Goal: Task Accomplishment & Management: Manage account settings

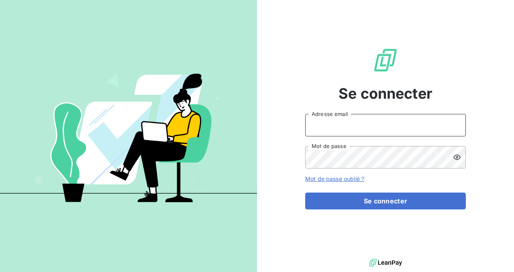
click at [329, 127] on input "Adresse email" at bounding box center [385, 125] width 161 height 23
type input "steve.muccio@silog-location.fr"
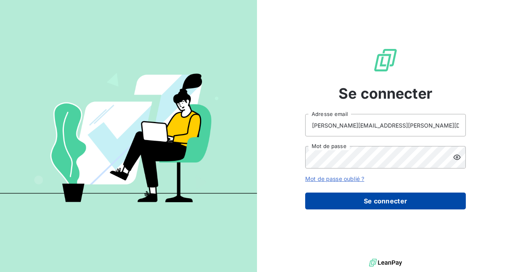
click at [365, 199] on button "Se connecter" at bounding box center [385, 201] width 161 height 17
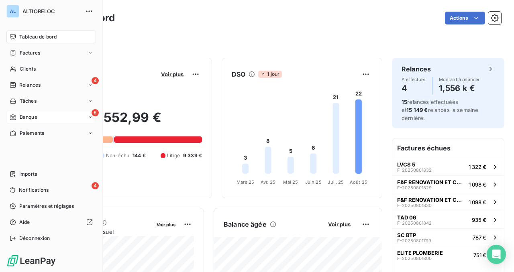
click at [20, 118] on span "Banque" at bounding box center [29, 117] width 18 height 7
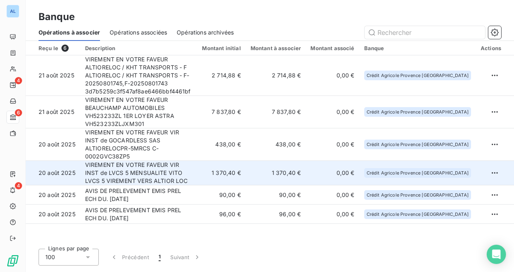
click at [164, 161] on td "VIREMENT EN VOTRE FAVEUR VIR INST de LVCS 5 MENSUALITE VITO LVCS 5 VIREMENT VER…" at bounding box center [138, 173] width 117 height 25
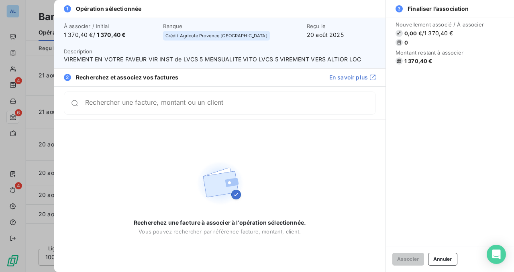
click at [162, 107] on input "Rechercher une facture, montant ou un client" at bounding box center [230, 103] width 291 height 8
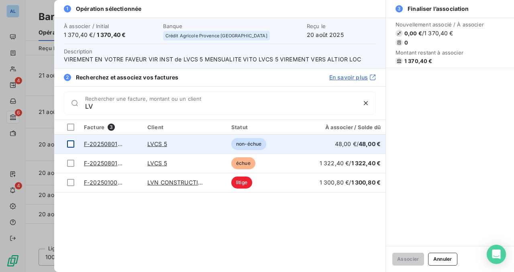
type input "LV"
click at [71, 140] on td at bounding box center [66, 144] width 25 height 19
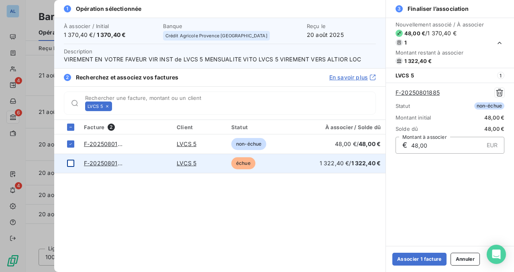
click at [70, 160] on div at bounding box center [70, 163] width 7 height 7
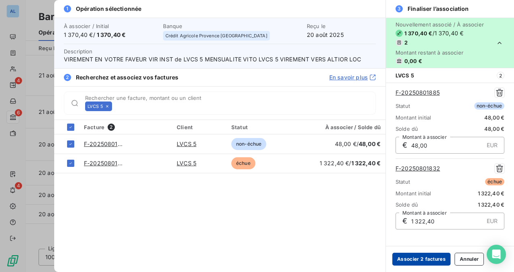
click at [422, 260] on button "Associer 2 factures" at bounding box center [422, 259] width 58 height 13
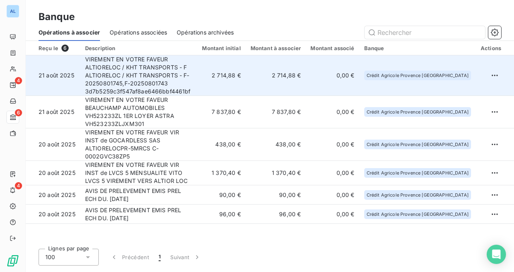
click at [99, 71] on td "VIREMENT EN VOTRE FAVEUR ALTIORELOC / KHT TRANSPORTS - F ALTIORELOC / KHT TRANS…" at bounding box center [138, 75] width 117 height 41
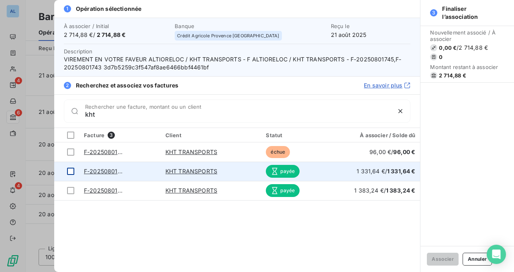
type input "kht"
click at [69, 169] on div at bounding box center [70, 171] width 7 height 7
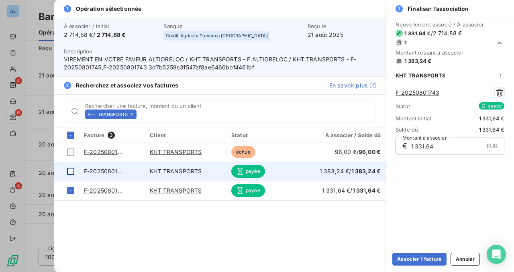
click at [70, 170] on div at bounding box center [70, 171] width 7 height 7
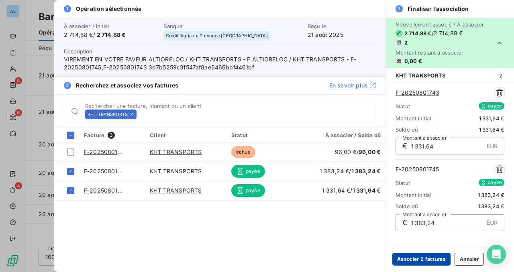
click at [422, 258] on button "Associer 2 factures" at bounding box center [422, 259] width 58 height 13
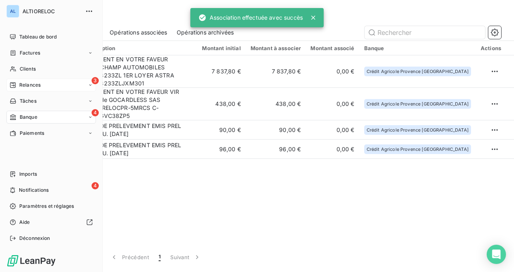
click at [17, 82] on div "Relances" at bounding box center [25, 85] width 31 height 7
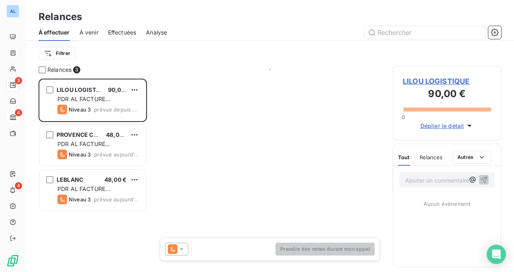
scroll to position [194, 108]
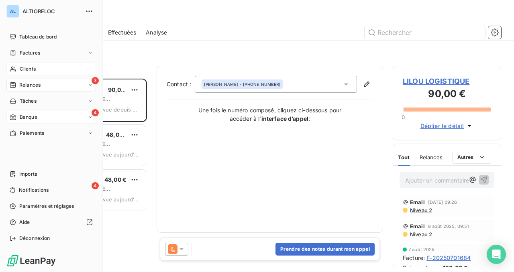
click at [26, 66] on span "Clients" at bounding box center [28, 68] width 16 height 7
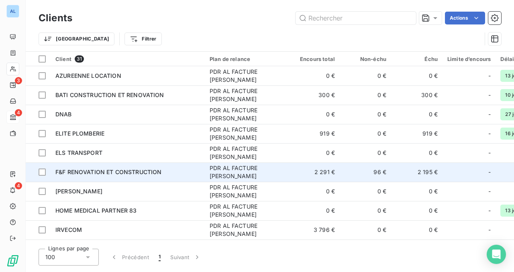
click at [101, 170] on span "F&F RENOVATION ET CONSTRUCTION" at bounding box center [108, 172] width 106 height 7
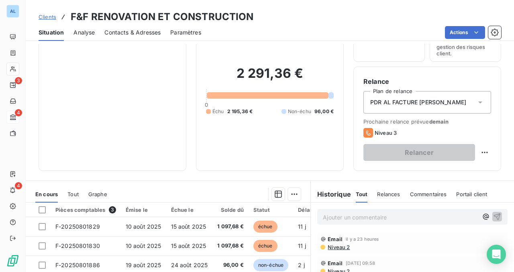
scroll to position [72, 0]
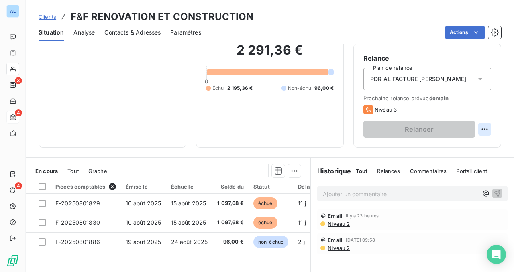
click at [486, 127] on html "AL 3 4 4 Clients F&F RENOVATION ET CONSTRUCTION Situation Analyse Contacts & Ad…" at bounding box center [257, 136] width 514 height 272
click at [461, 148] on div "Replanifier cette action" at bounding box center [452, 147] width 72 height 13
select select "7"
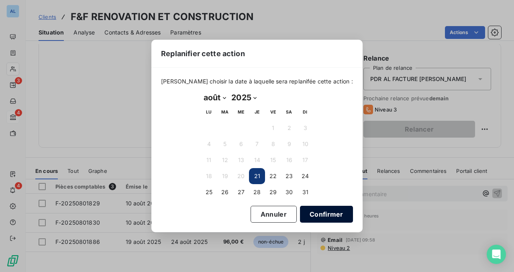
click at [307, 211] on button "Confirmer" at bounding box center [326, 214] width 53 height 17
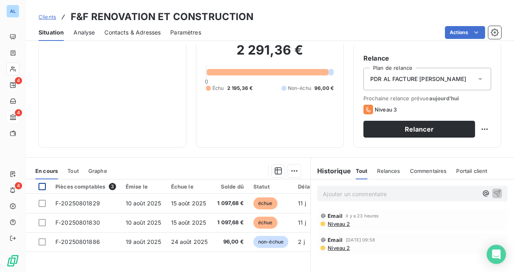
click at [41, 184] on div at bounding box center [42, 186] width 7 height 7
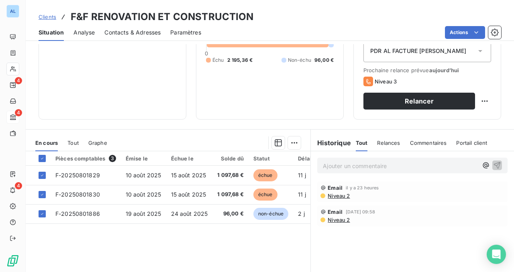
scroll to position [107, 0]
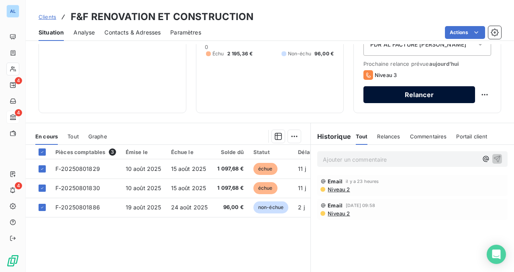
click at [391, 91] on button "Relancer" at bounding box center [420, 94] width 112 height 17
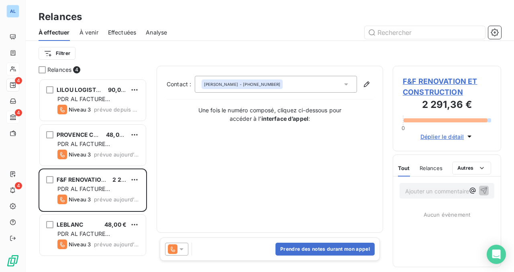
scroll to position [194, 108]
click at [181, 245] on div at bounding box center [176, 249] width 23 height 13
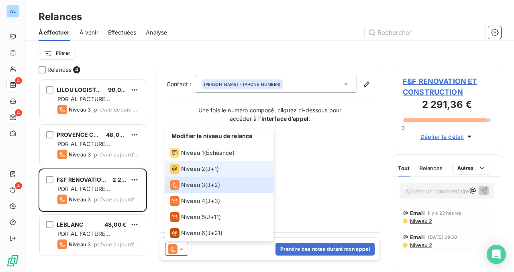
click at [196, 171] on span "Niveau 2" at bounding box center [193, 169] width 24 height 8
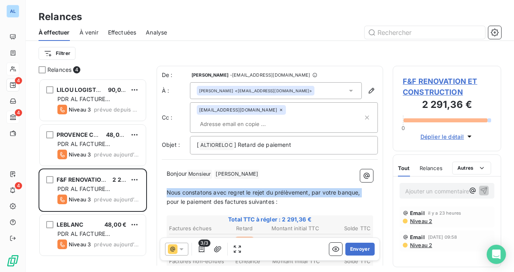
drag, startPoint x: 167, startPoint y: 180, endPoint x: 166, endPoint y: 189, distance: 8.9
click at [166, 189] on div "Bonjour Monsieur ﻿ [PERSON_NAME] ﻿ ﻿ ﻿ Nous constatons avec regret le rejet du …" at bounding box center [270, 276] width 216 height 223
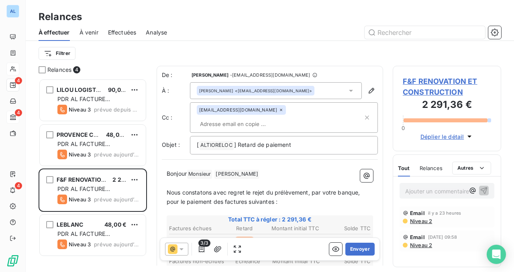
click at [215, 189] on span "Nous constatons avec regret le rejet du prélèvement, par votre banque, pour le …" at bounding box center [264, 197] width 195 height 16
drag, startPoint x: 215, startPoint y: 180, endPoint x: 352, endPoint y: 180, distance: 137.4
click at [352, 189] on span "Nous constatons avec regret le rejet du prélèvement, par votre banque, pour le …" at bounding box center [264, 197] width 195 height 16
click at [222, 191] on span "Nous constatons que le nécessaire pour recouvrir les créances dues n'a pas enco…" at bounding box center [270, 197] width 206 height 16
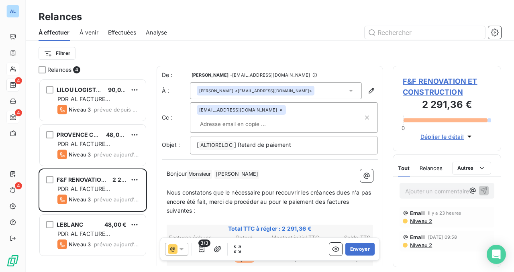
click at [293, 190] on span "Nous constatons que le nécessaire pour recouvrir les créances dues n'a pas enco…" at bounding box center [270, 201] width 206 height 25
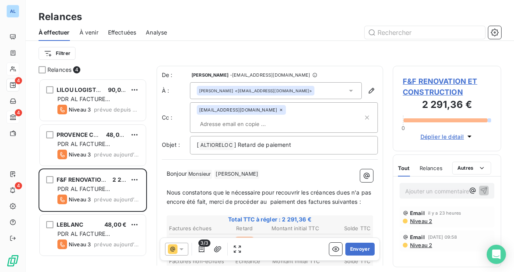
click at [167, 200] on span "Nous constatons que le nécessaire pour recouvrir les créances dues n'a pas enco…" at bounding box center [270, 197] width 206 height 16
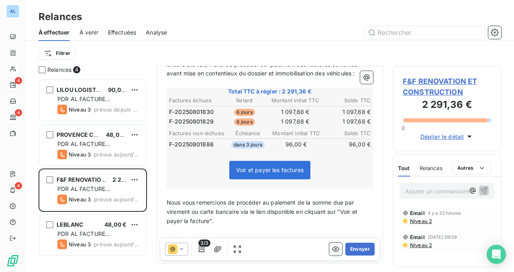
scroll to position [147, 0]
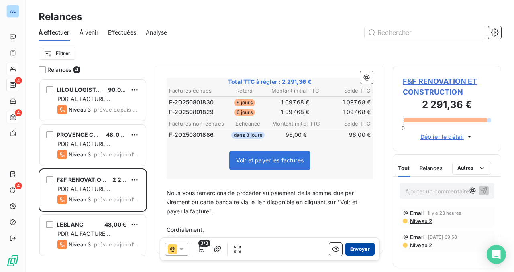
click at [360, 249] on button "Envoyer" at bounding box center [360, 249] width 29 height 13
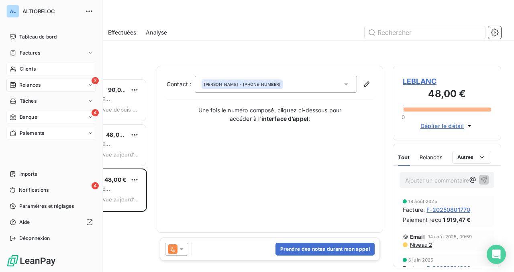
click at [20, 137] on div "Paiements" at bounding box center [51, 133] width 90 height 13
